Goal: Transaction & Acquisition: Purchase product/service

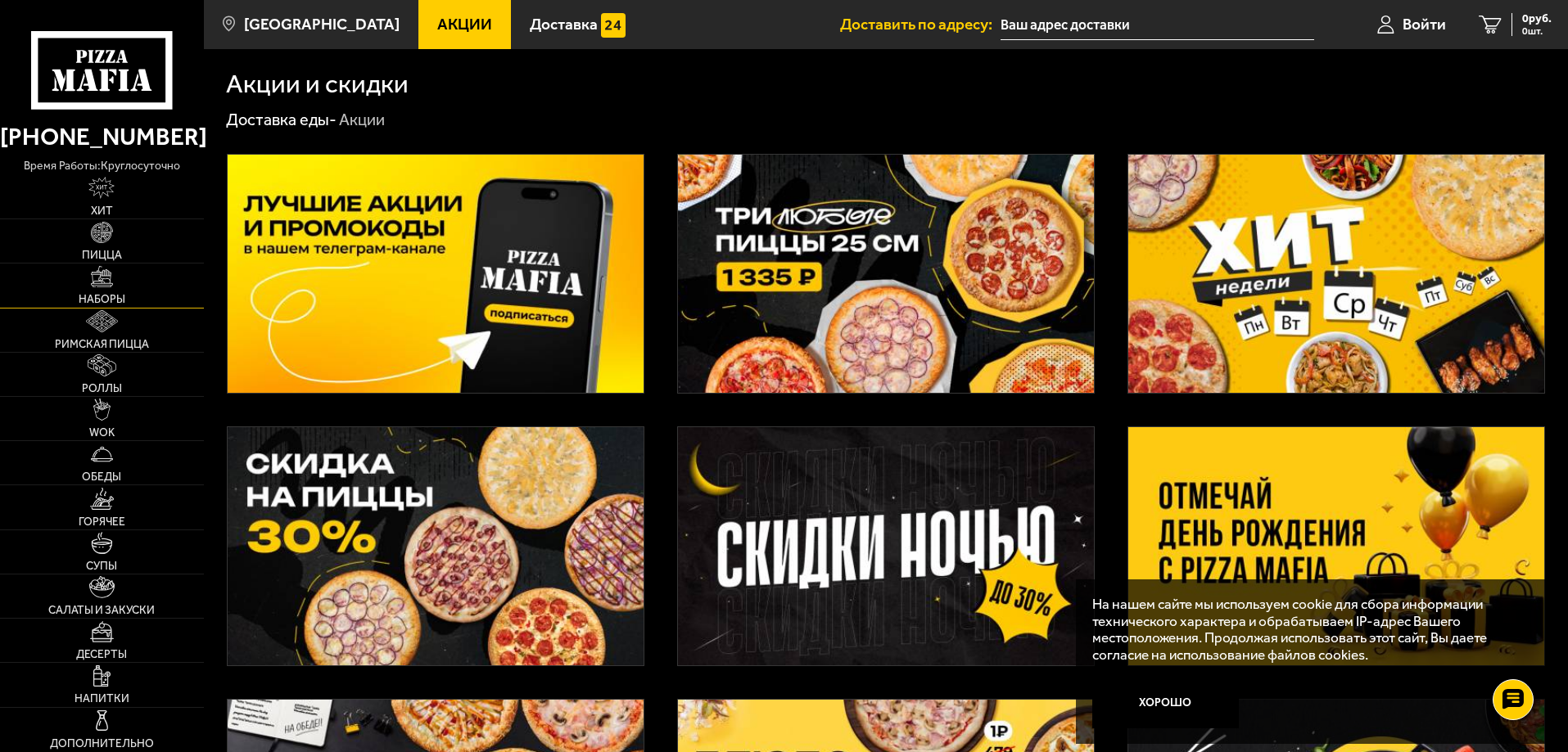
click at [94, 294] on span "Наборы" at bounding box center [101, 300] width 46 height 12
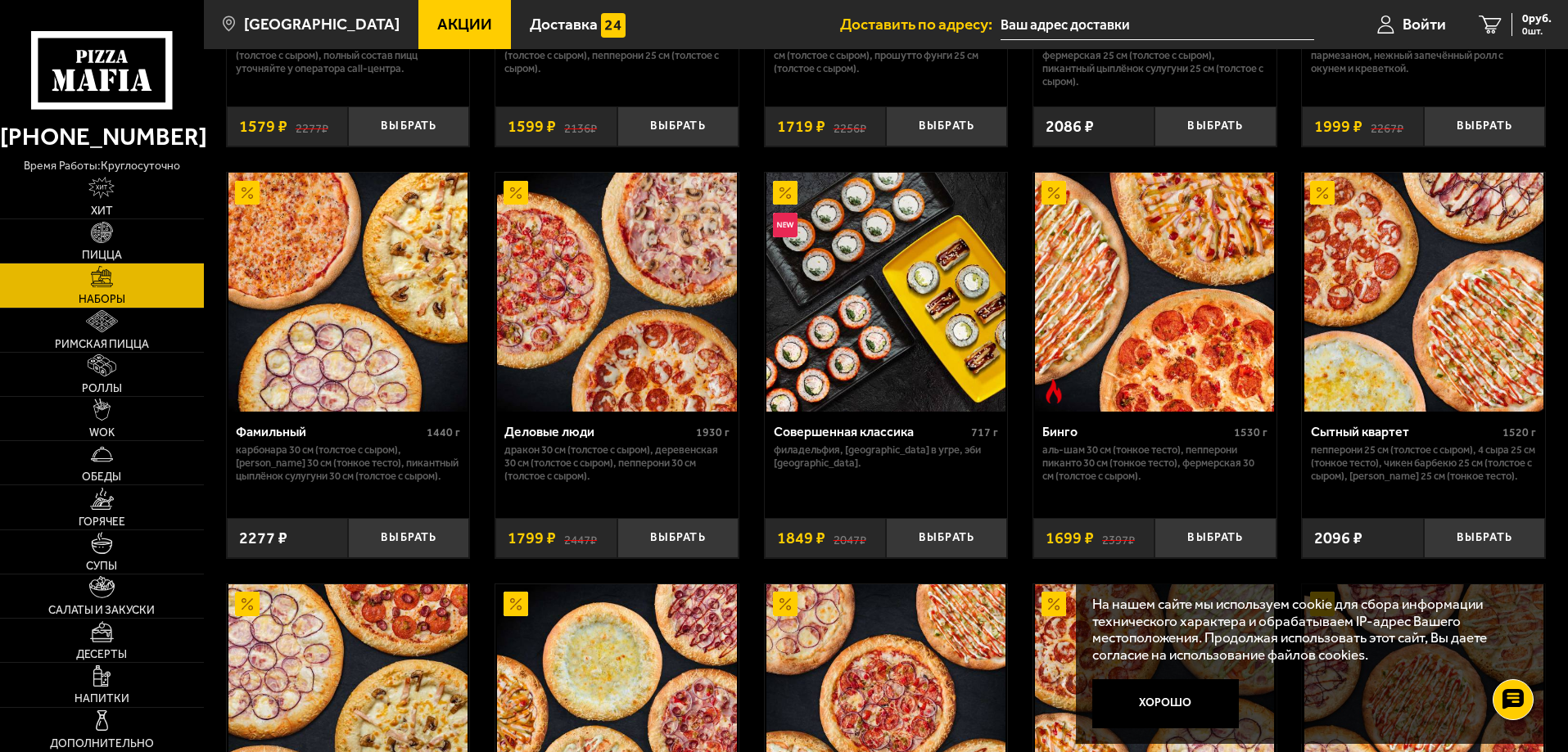
scroll to position [1637, 0]
click at [916, 541] on button "Выбрать" at bounding box center [946, 538] width 121 height 40
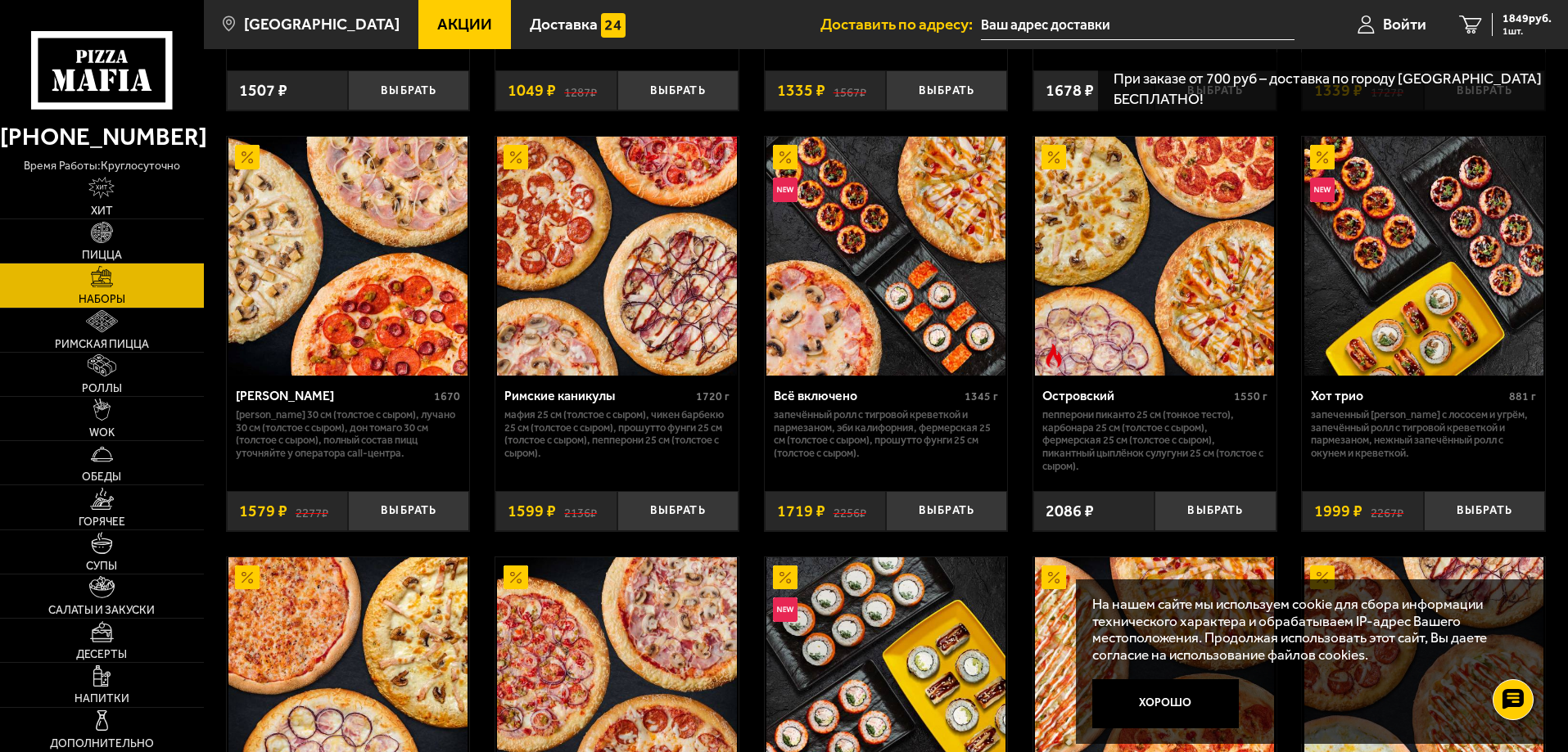
scroll to position [1309, 0]
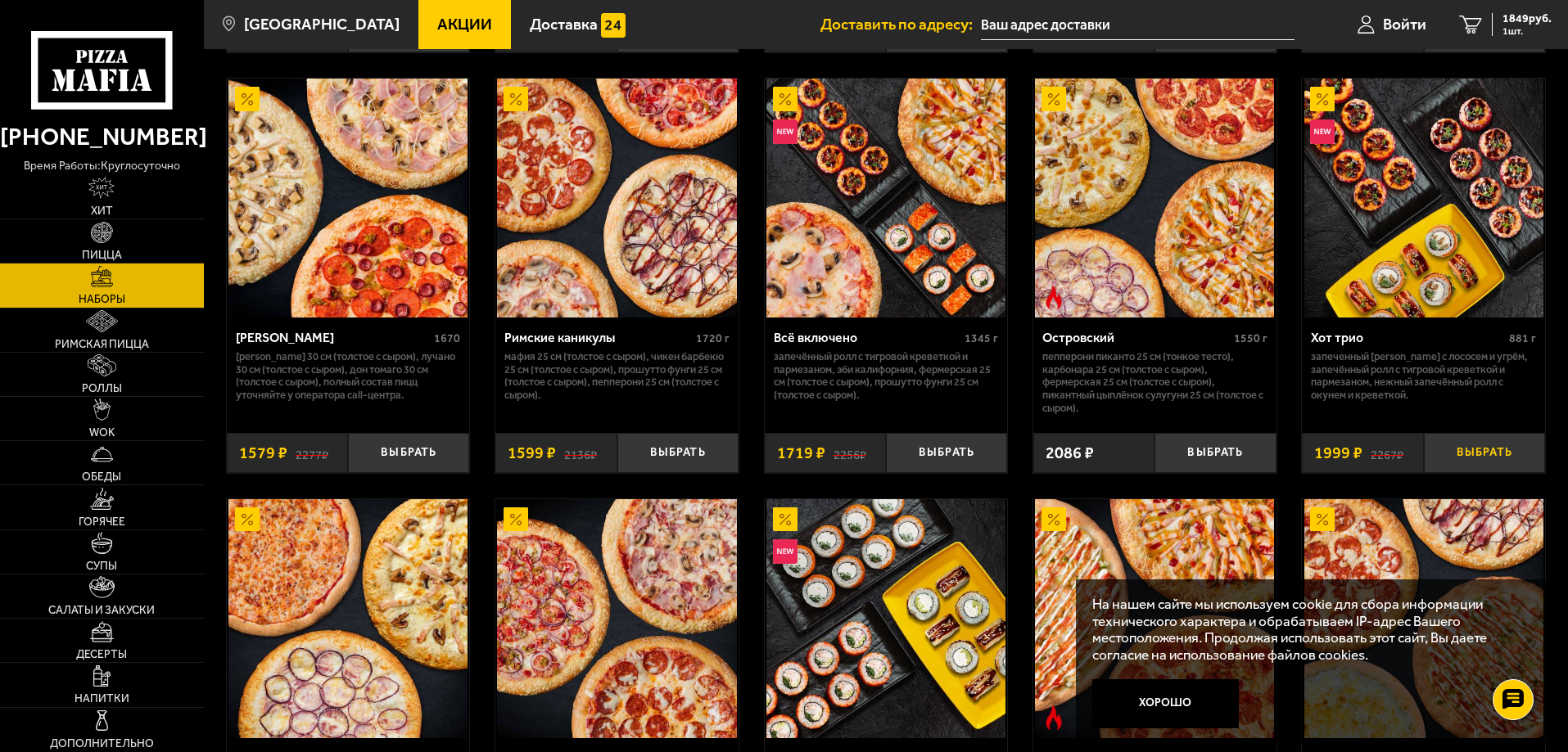
click at [1497, 451] on button "Выбрать" at bounding box center [1484, 454] width 121 height 40
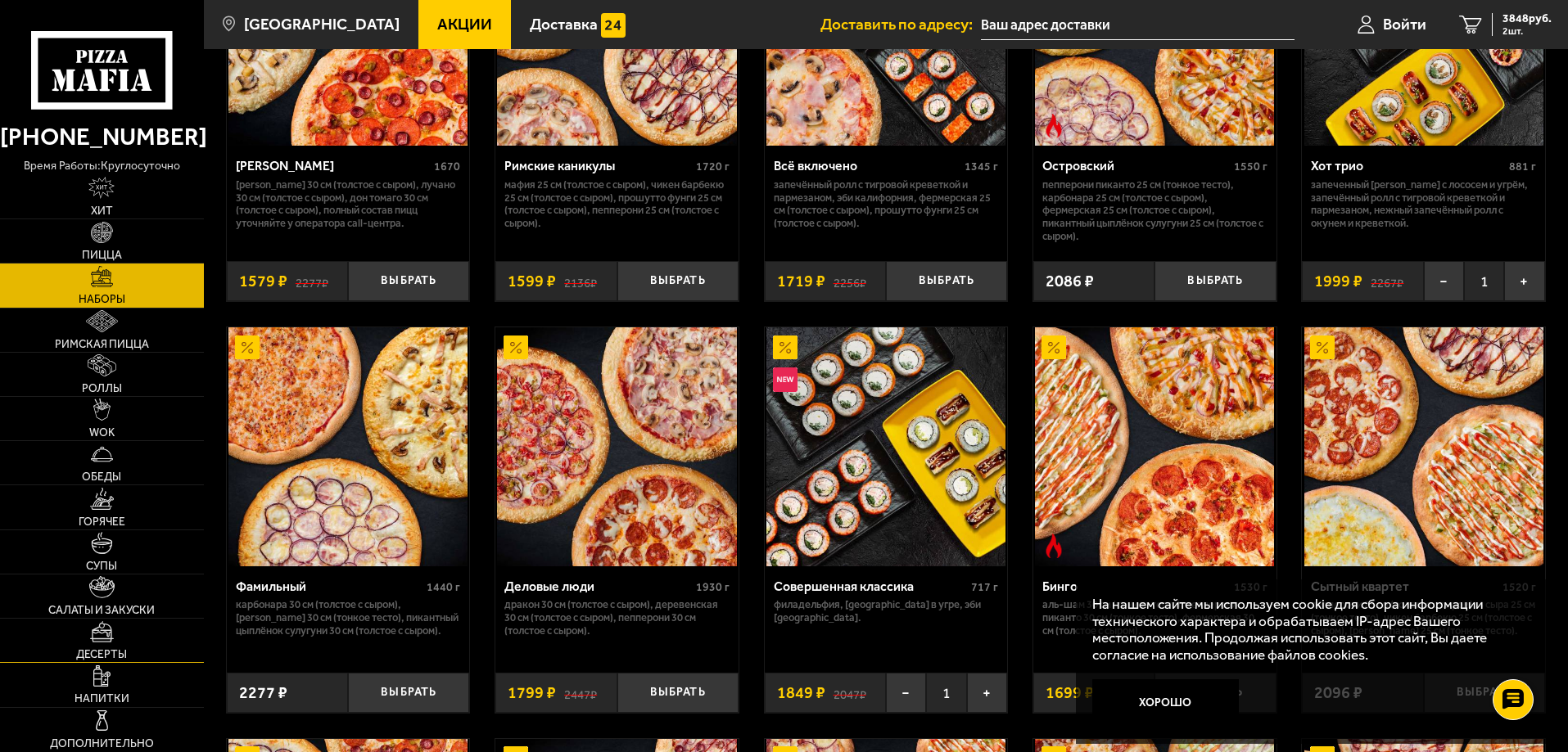
scroll to position [1522, 0]
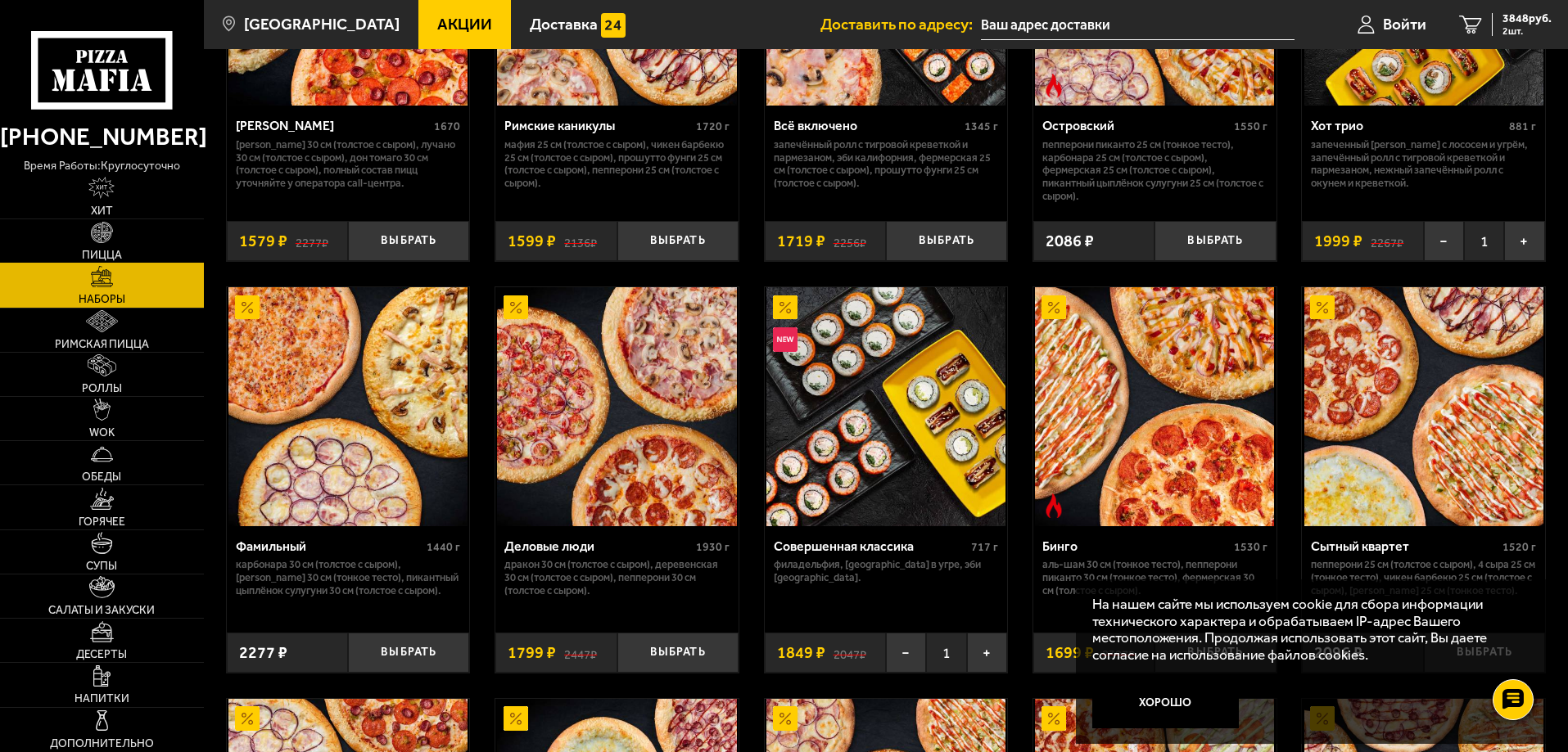
click at [108, 247] on link "Пицца" at bounding box center [102, 240] width 204 height 43
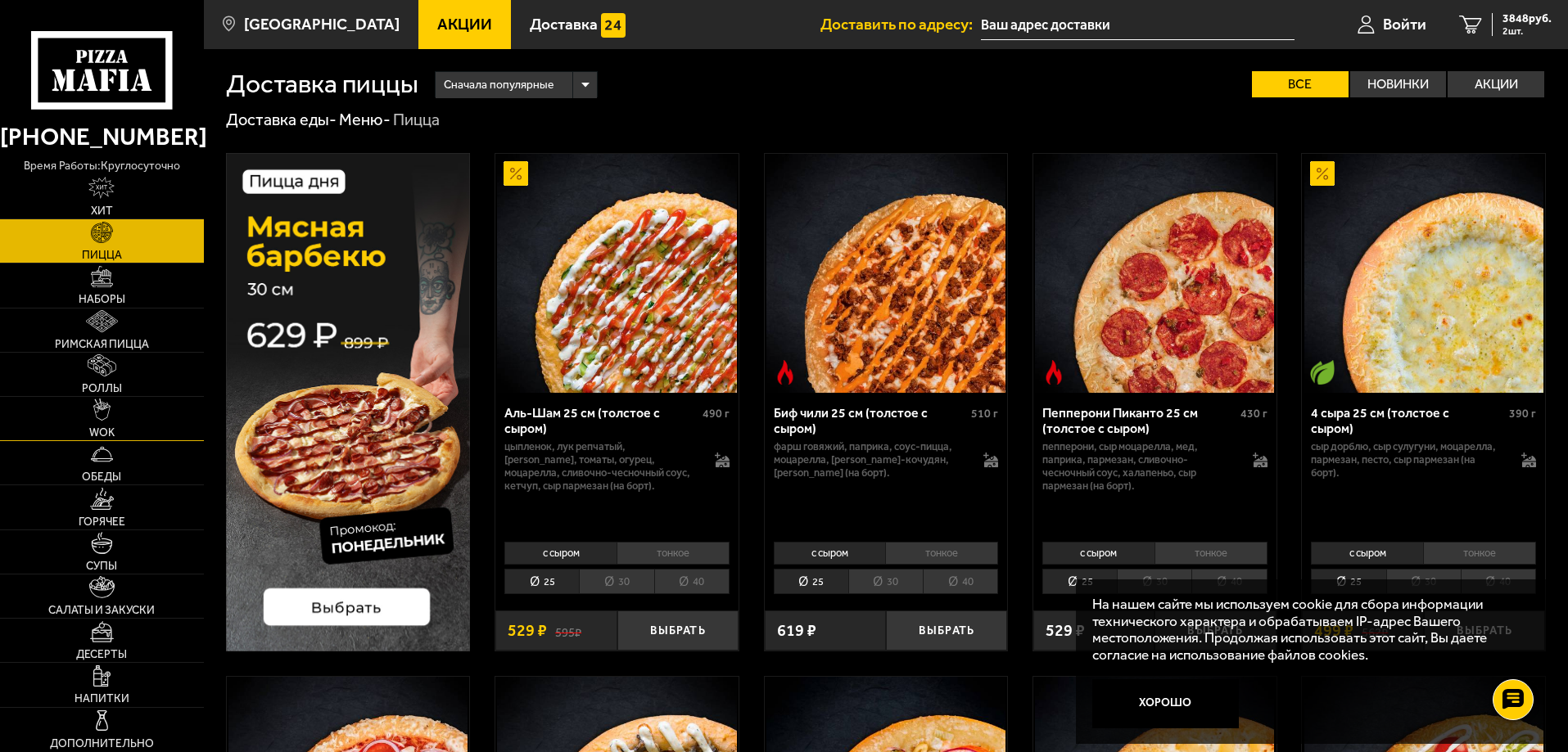
drag, startPoint x: 116, startPoint y: 390, endPoint x: 104, endPoint y: 400, distance: 15.6
click at [115, 390] on span "Роллы" at bounding box center [102, 389] width 40 height 12
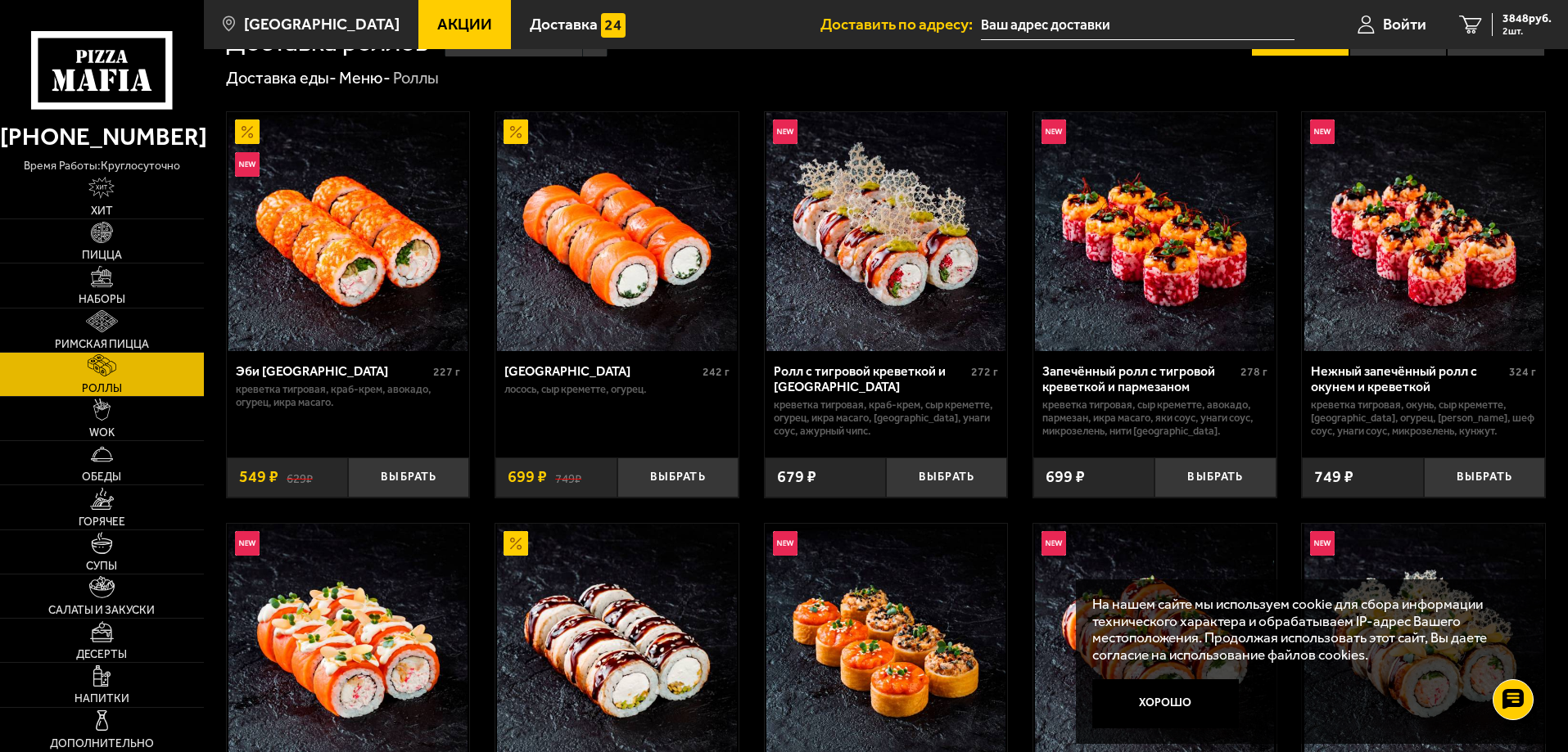
scroll to position [82, 0]
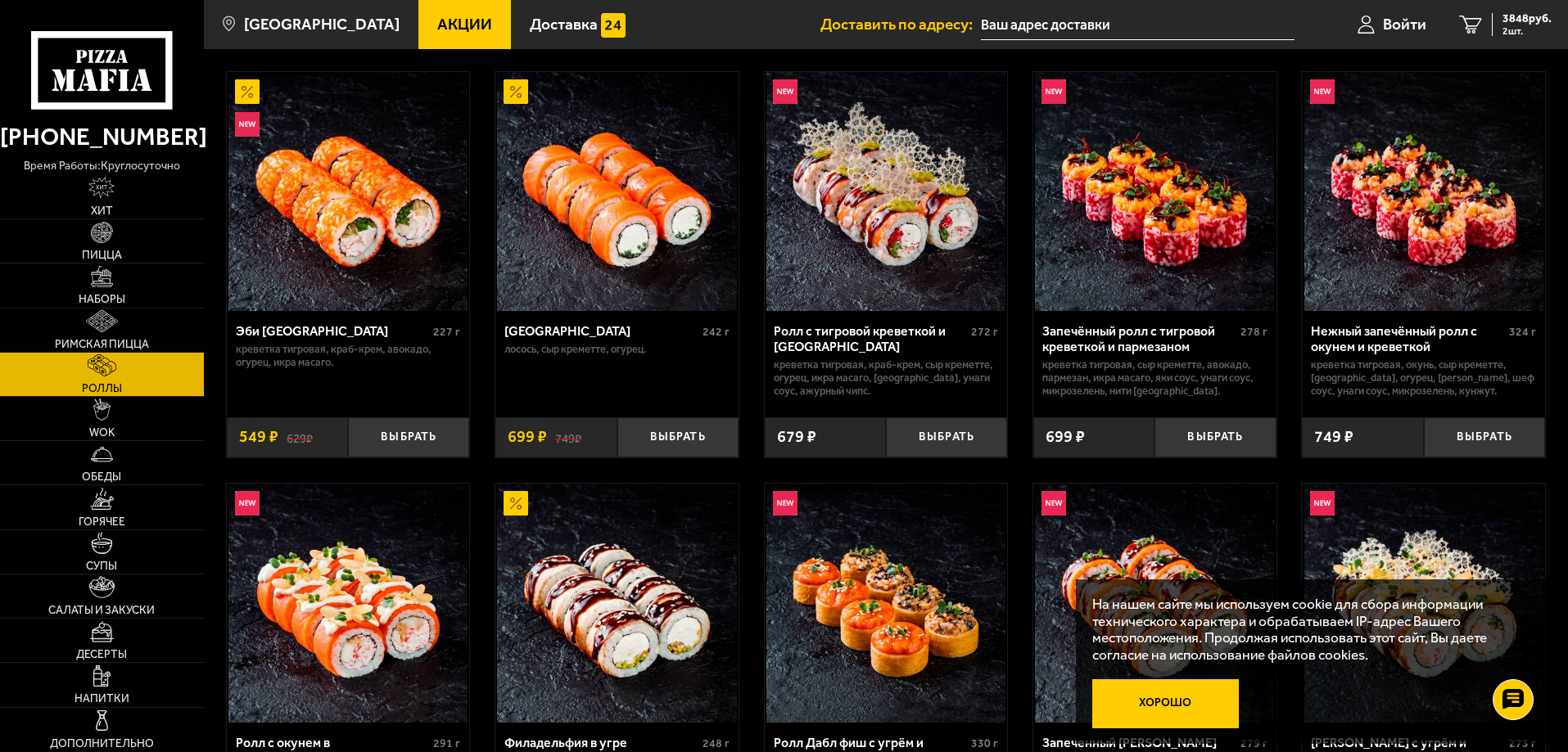
click at [1145, 701] on button "Хорошо" at bounding box center [1166, 704] width 148 height 49
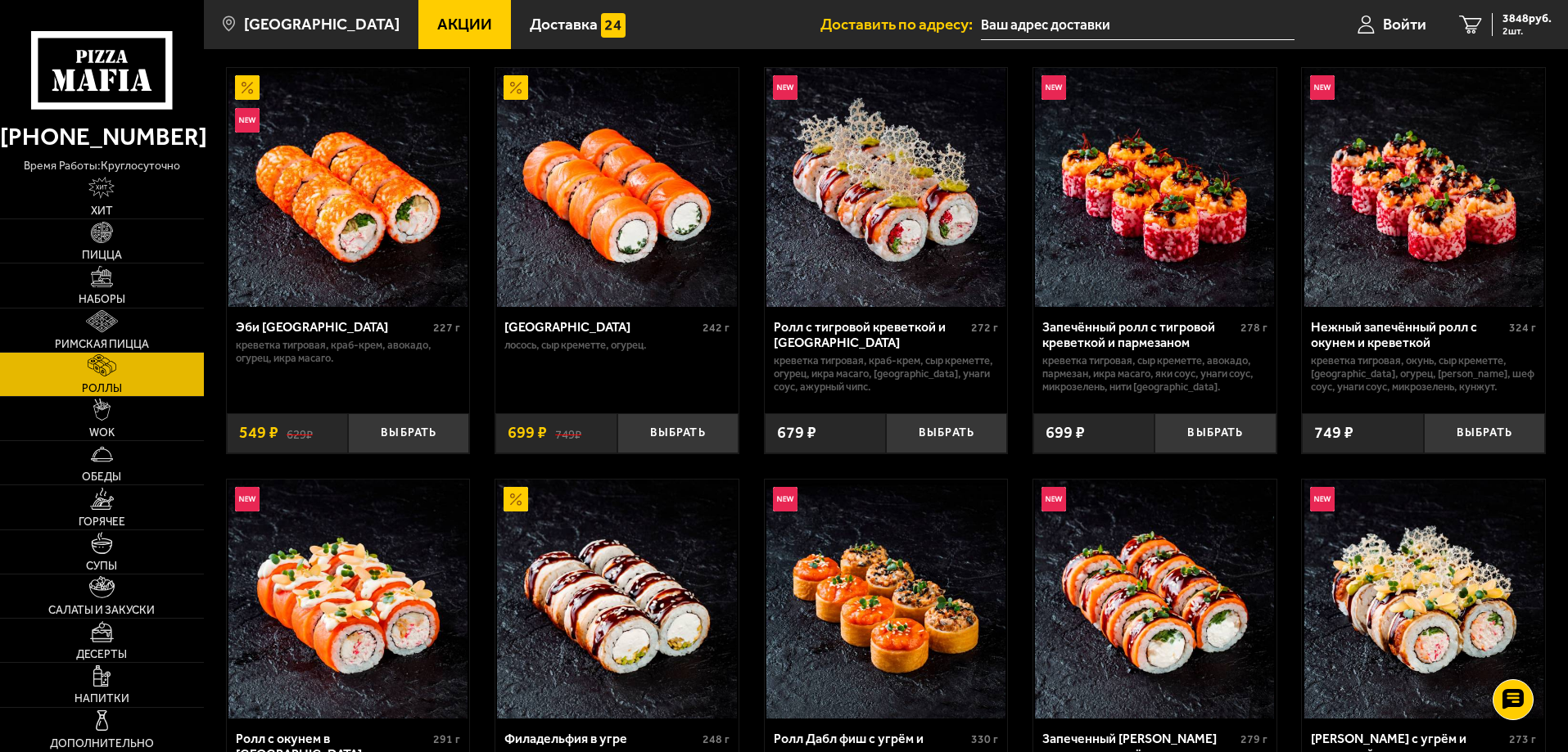
scroll to position [327, 0]
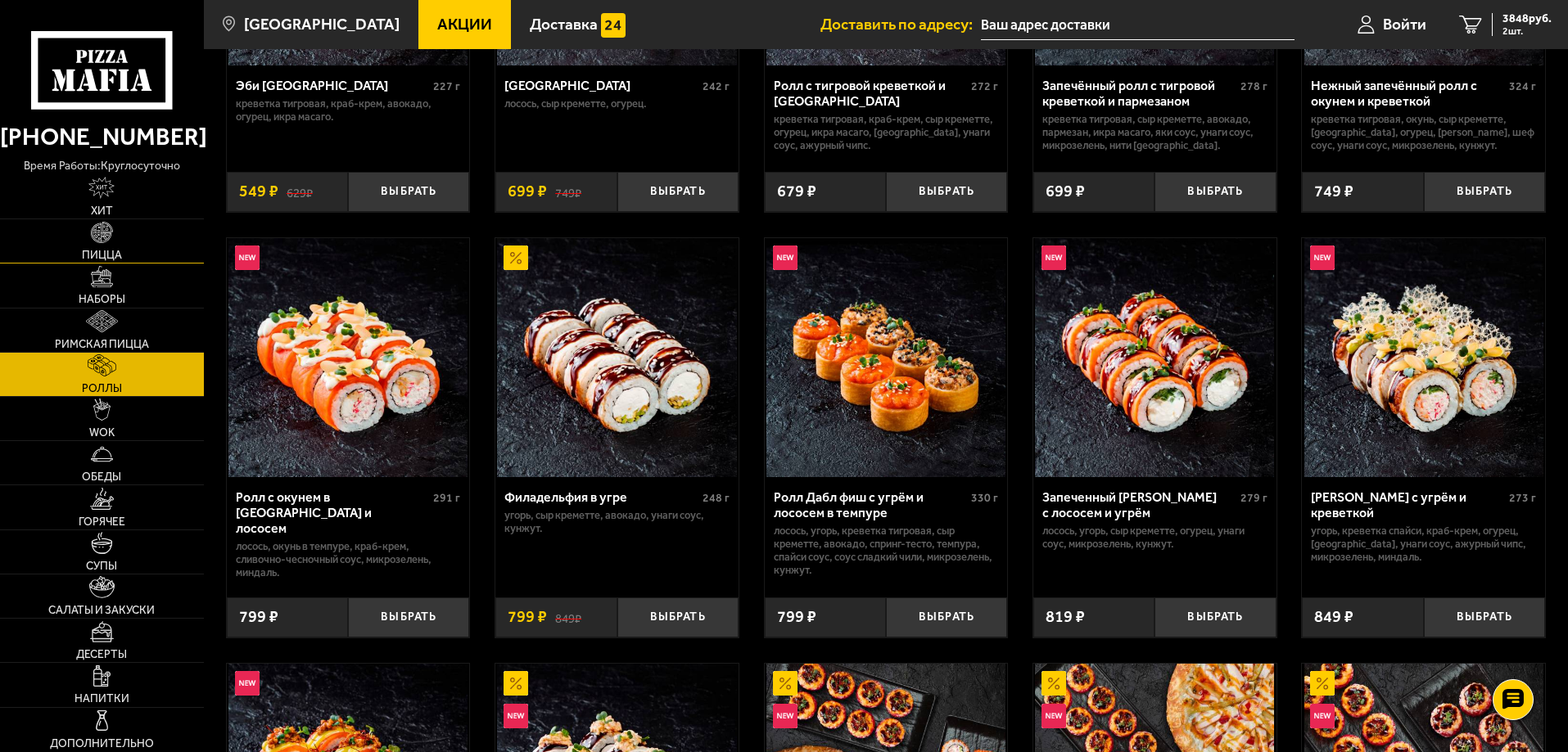
click at [94, 252] on span "Пицца" at bounding box center [102, 255] width 40 height 12
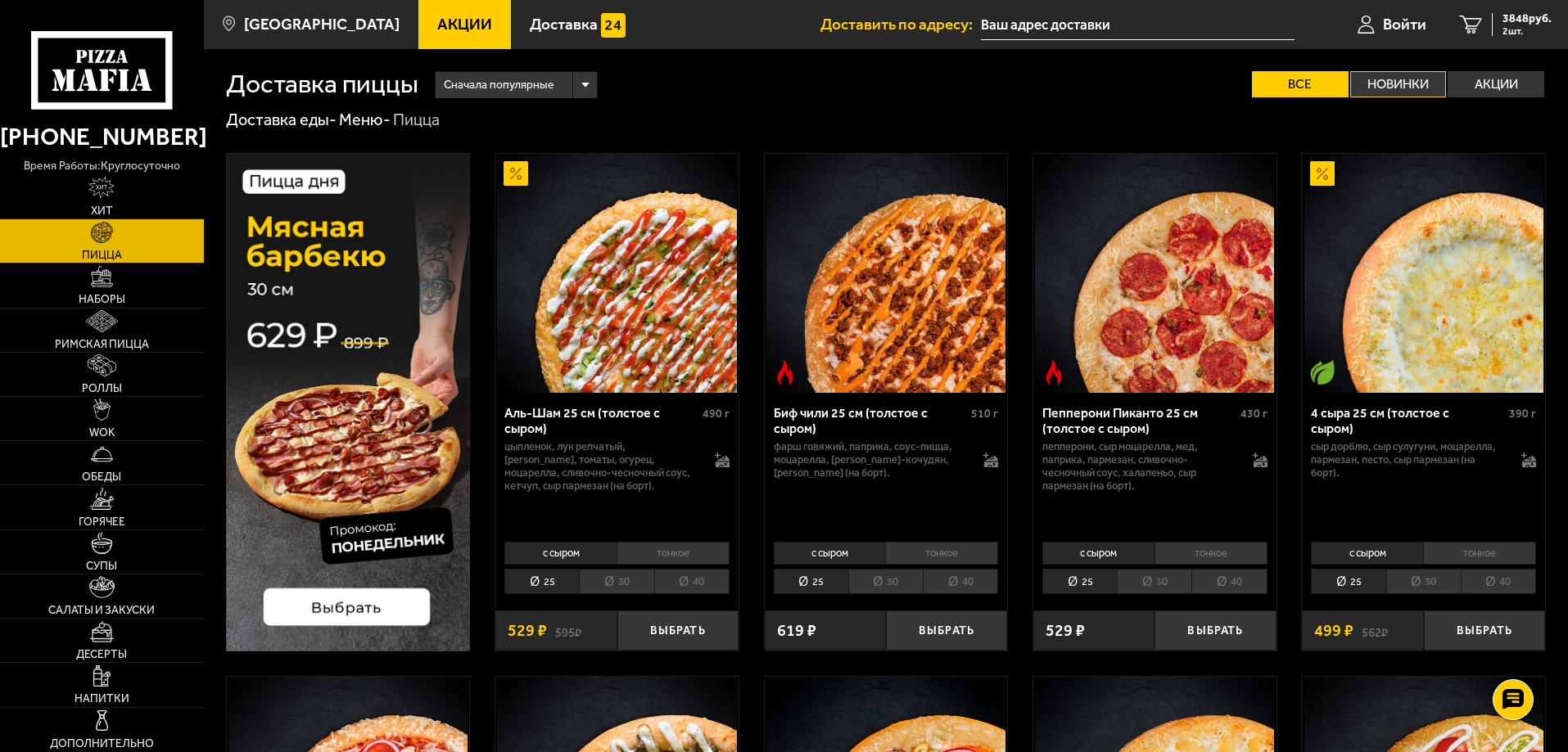
click at [1411, 89] on label "Новинки" at bounding box center [1398, 83] width 97 height 26
click at [0, 0] on input "Новинки" at bounding box center [0, 0] width 0 height 0
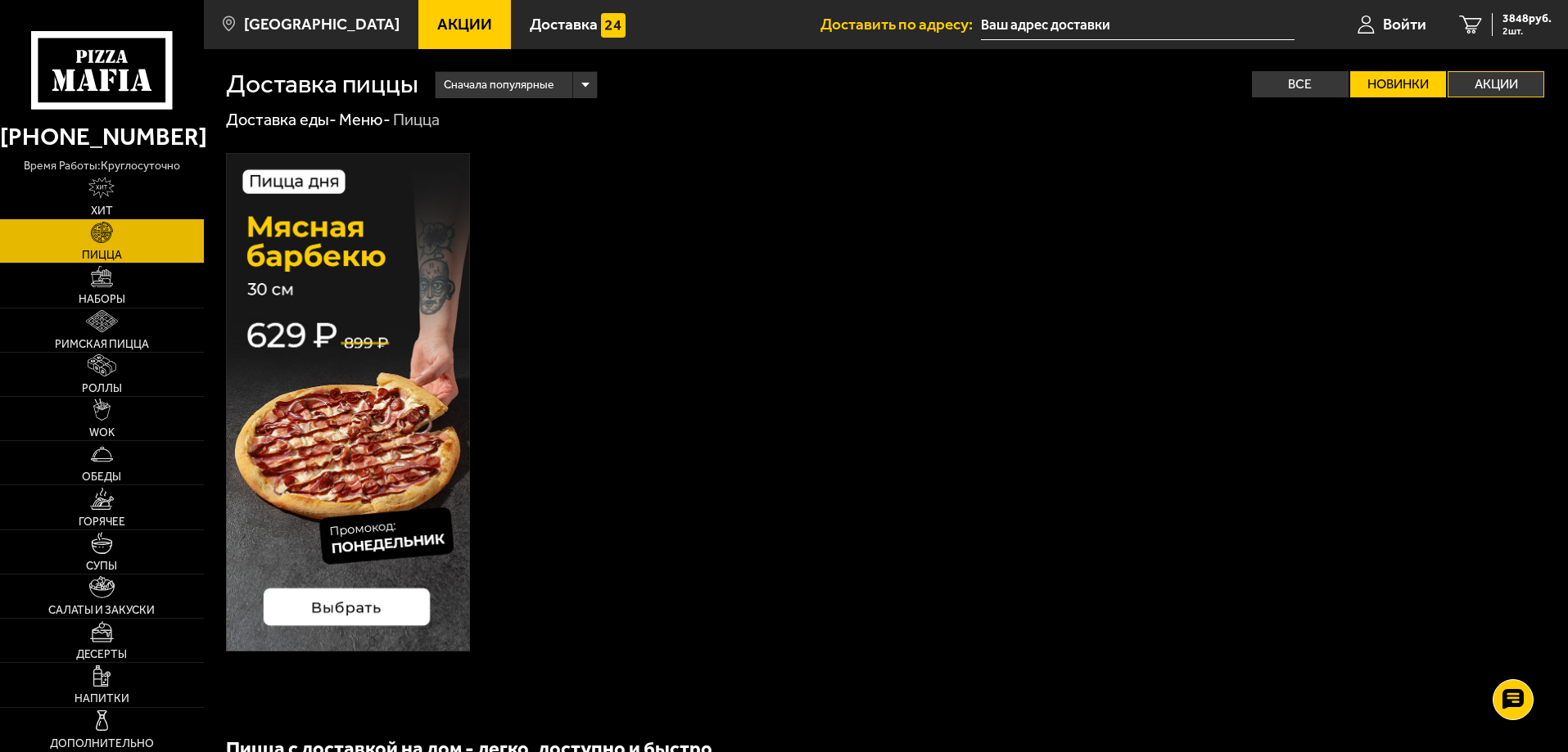
click at [1474, 79] on label "Акции" at bounding box center [1495, 83] width 97 height 26
click at [0, 0] on input "Акции" at bounding box center [0, 0] width 0 height 0
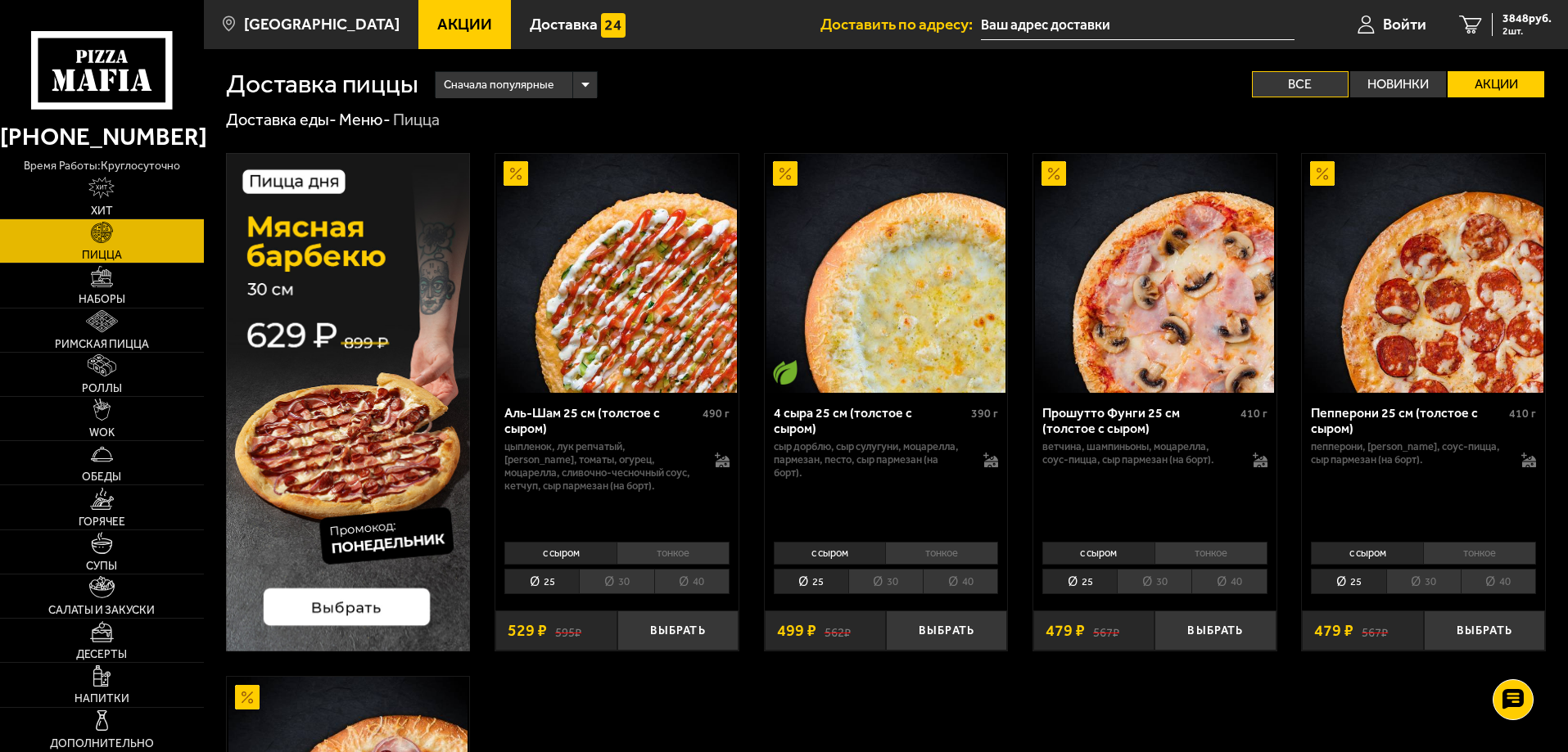
click at [1280, 82] on label "Все" at bounding box center [1300, 83] width 97 height 26
click at [0, 0] on input "Все" at bounding box center [0, 0] width 0 height 0
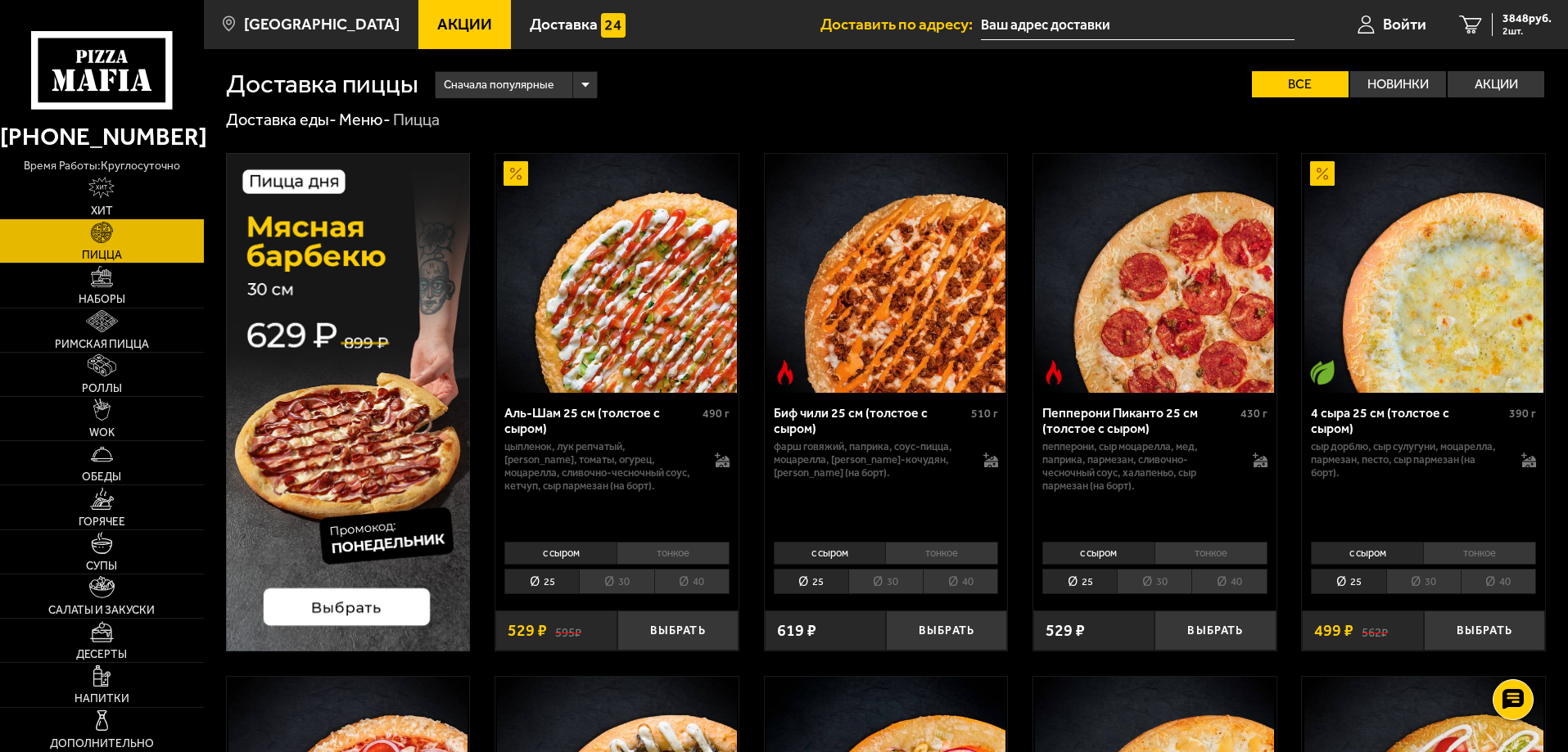
click at [627, 551] on li "тонкое" at bounding box center [673, 553] width 113 height 23
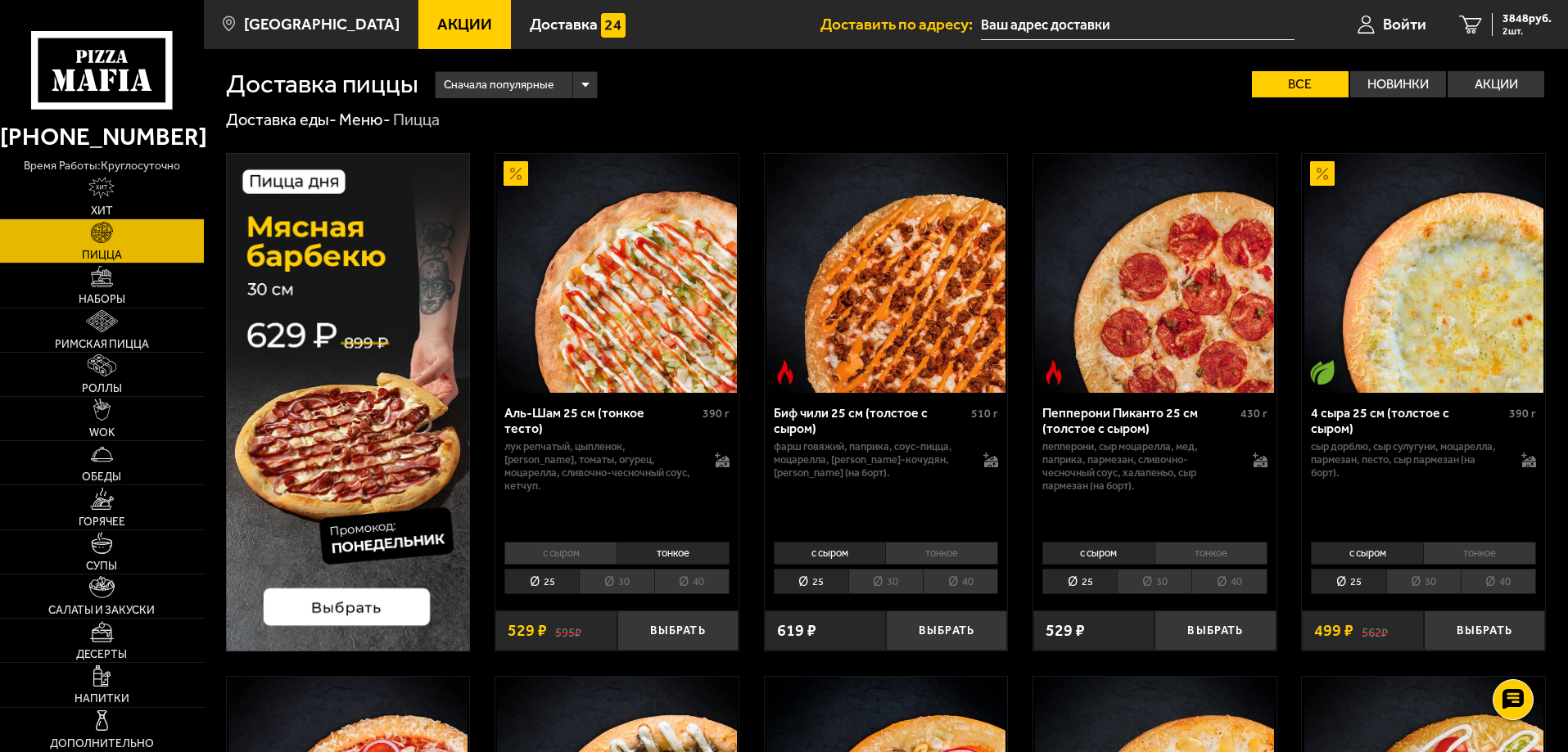
click at [684, 583] on li "40" at bounding box center [692, 582] width 75 height 25
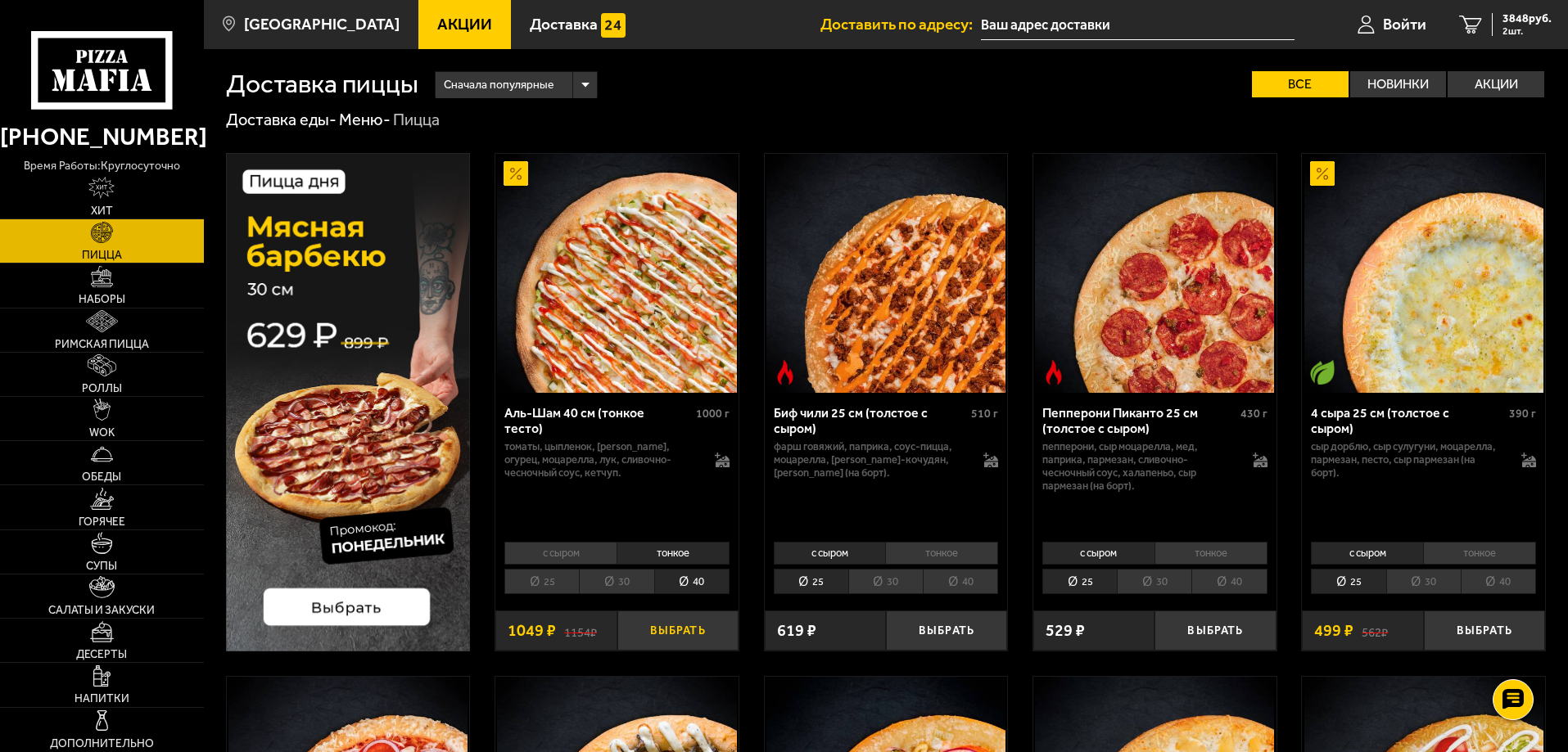
click at [684, 627] on button "Выбрать" at bounding box center [678, 631] width 121 height 40
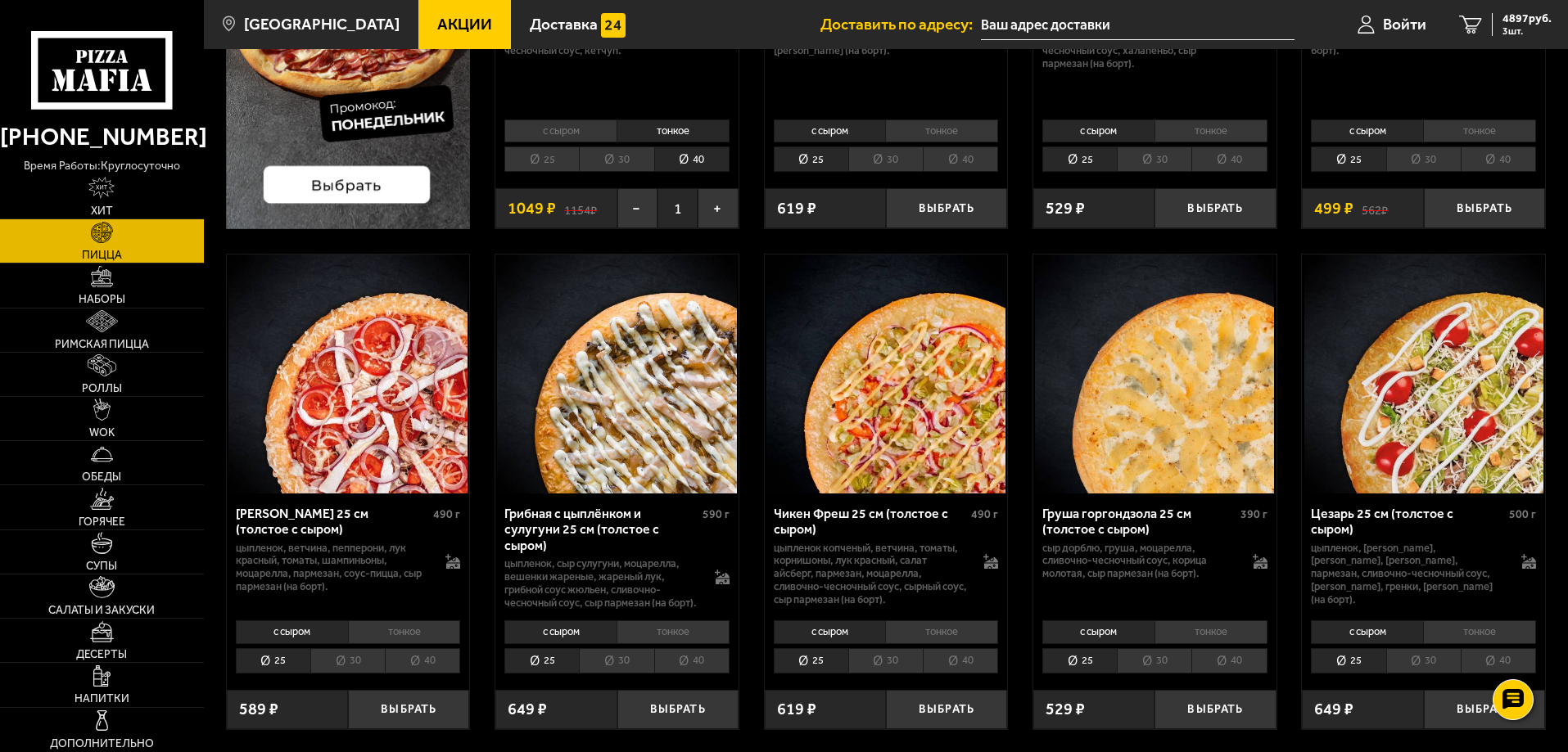
scroll to position [491, 0]
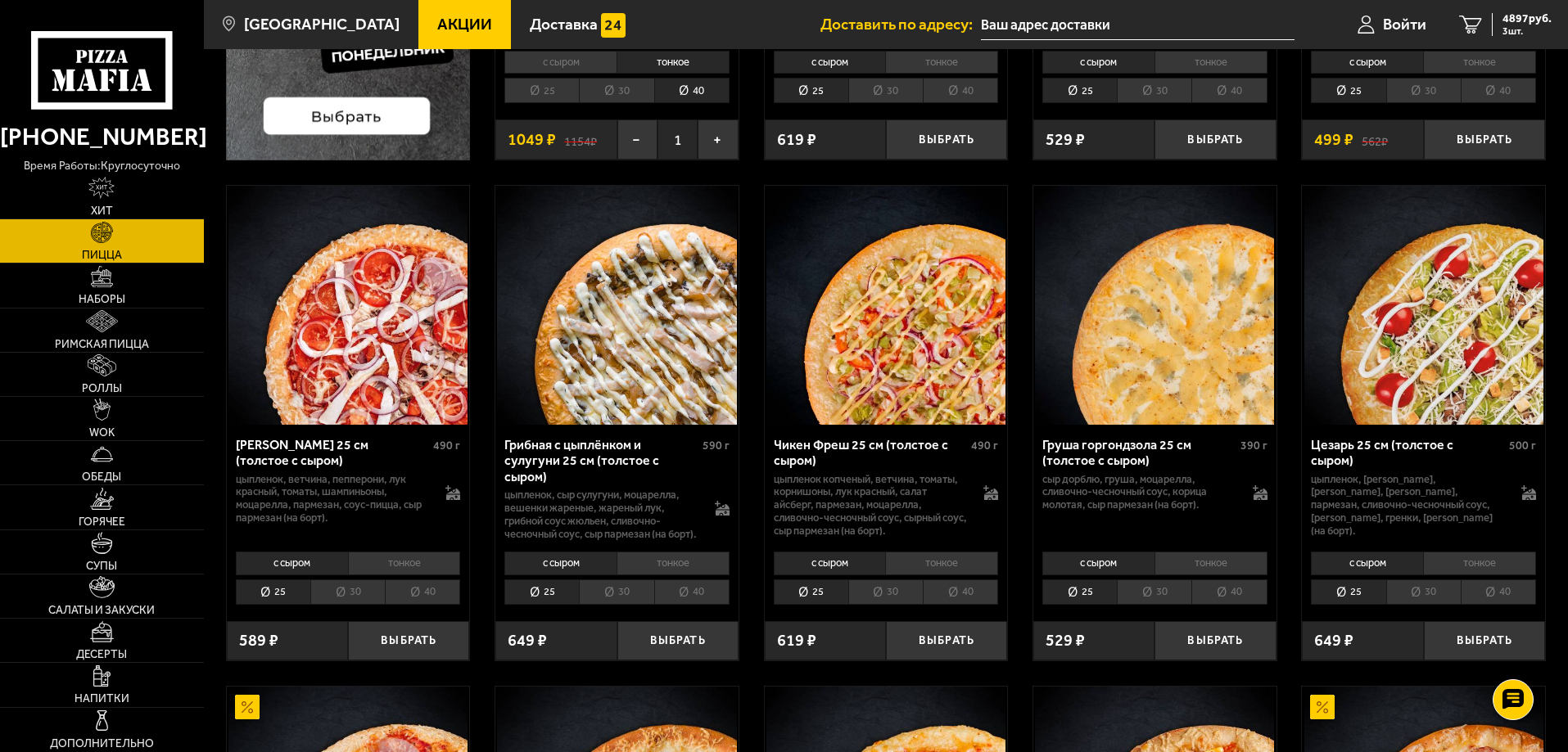
click at [1458, 570] on li "тонкое" at bounding box center [1479, 562] width 113 height 23
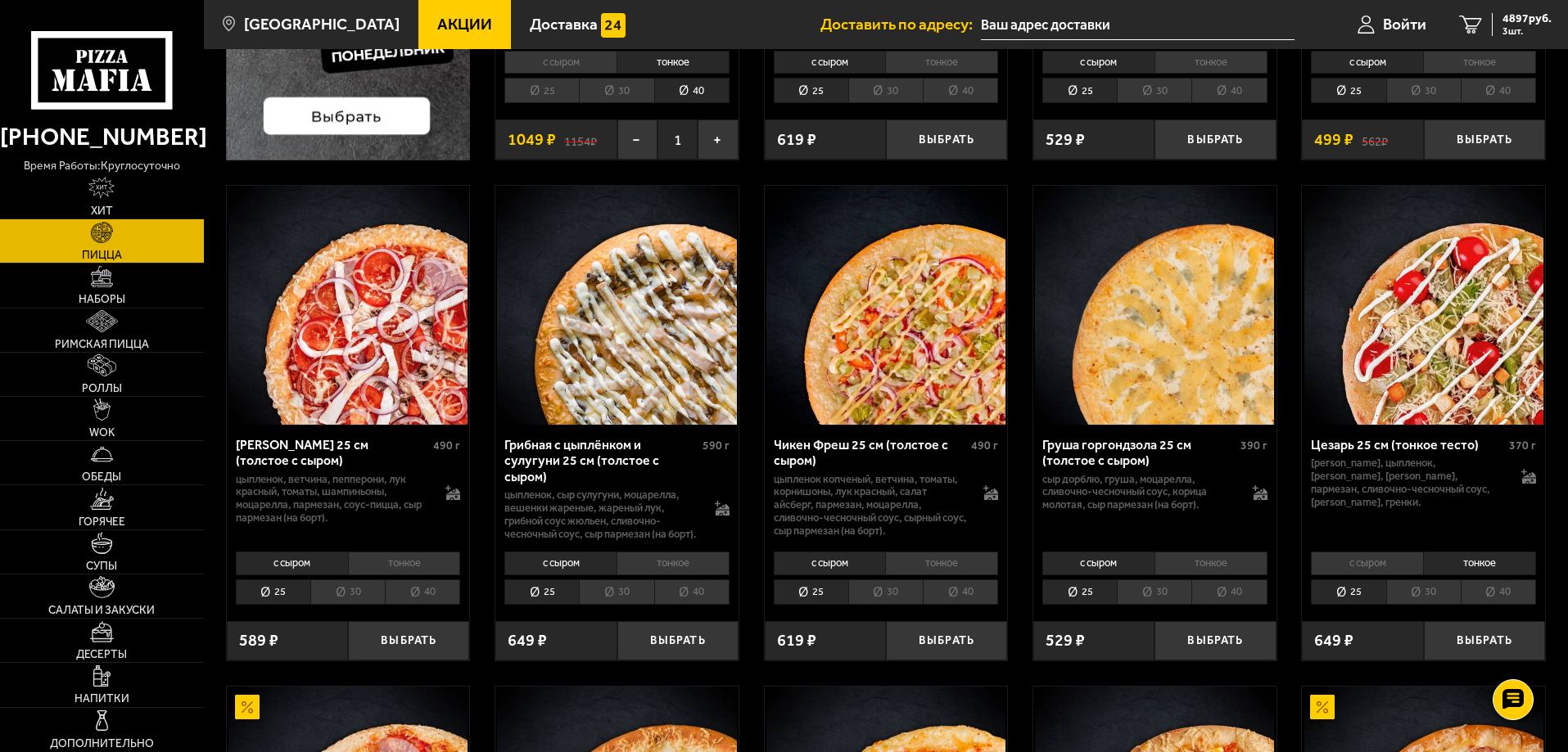
click at [1490, 603] on li "40" at bounding box center [1498, 592] width 75 height 25
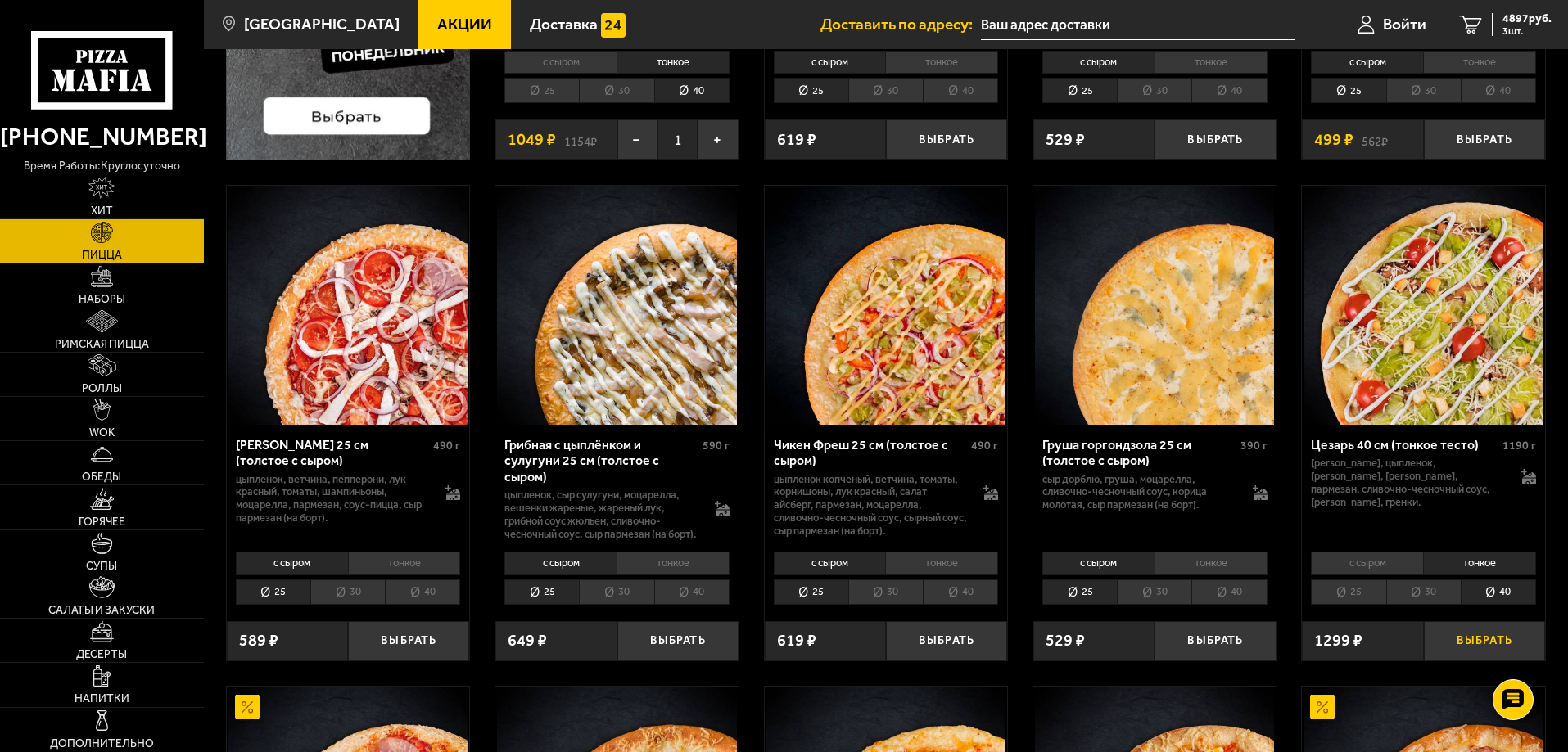
click at [1511, 645] on button "Выбрать" at bounding box center [1484, 642] width 121 height 40
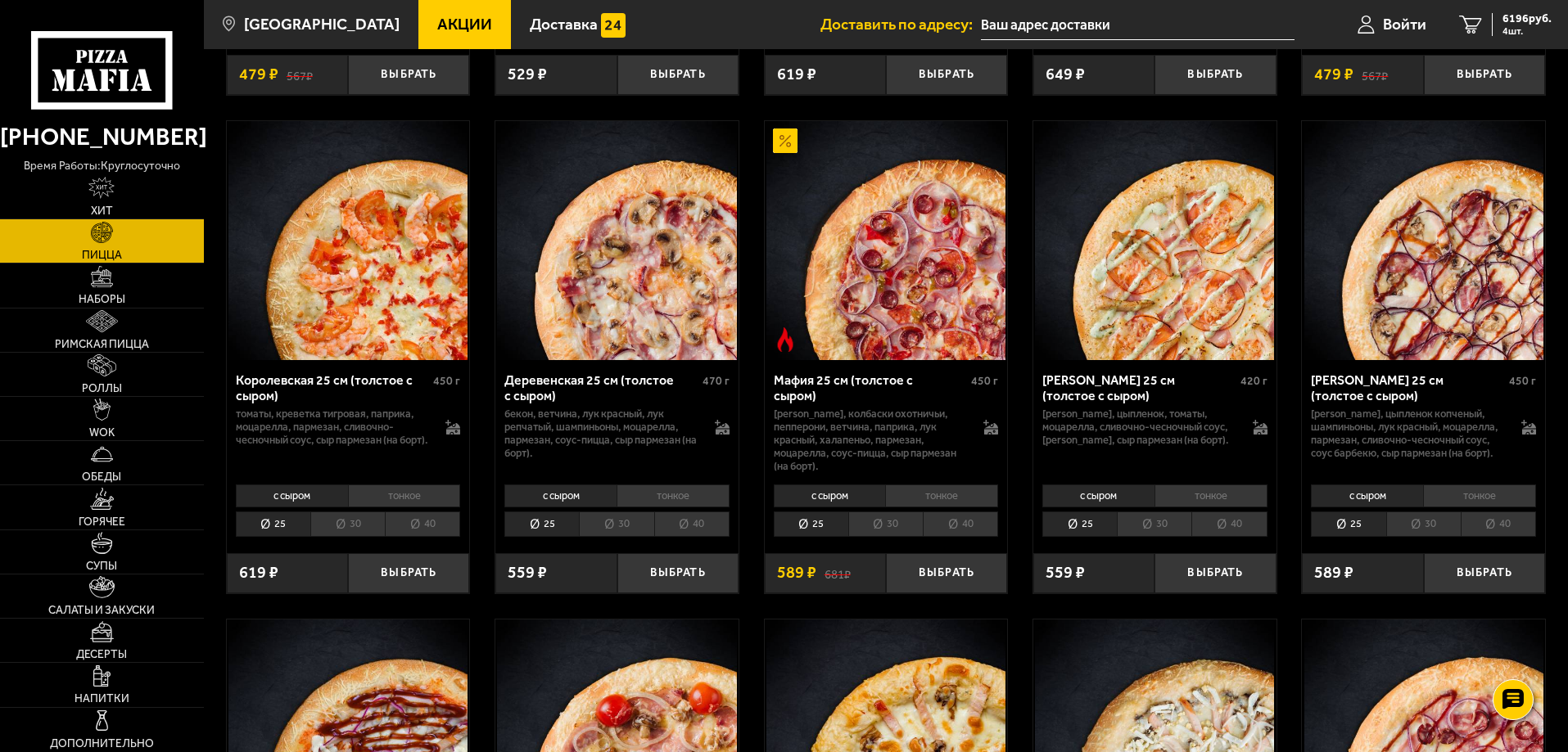
scroll to position [1555, 0]
